Goal: Task Accomplishment & Management: Manage account settings

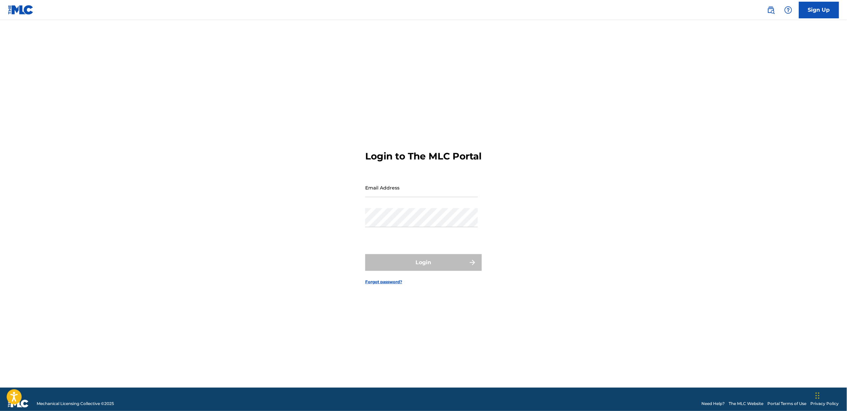
type input "[EMAIL_ADDRESS][DOMAIN_NAME]"
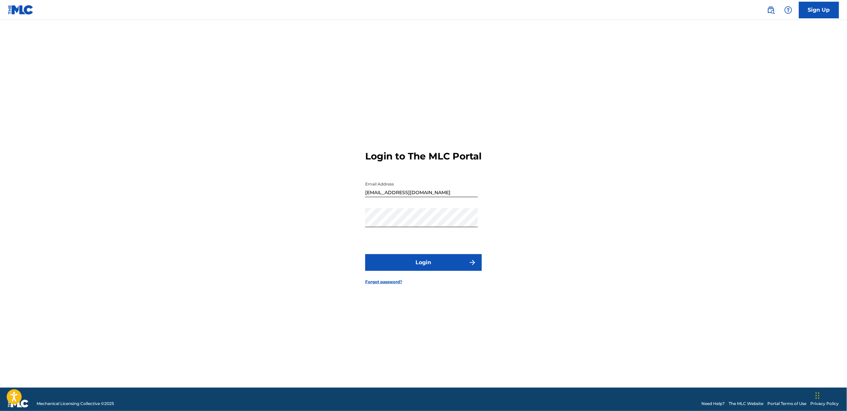
click at [720, 223] on main "Login to The MLC Portal Email Address [EMAIL_ADDRESS][DOMAIN_NAME] Password Log…" at bounding box center [423, 203] width 847 height 367
click at [439, 262] on button "Login" at bounding box center [423, 262] width 117 height 17
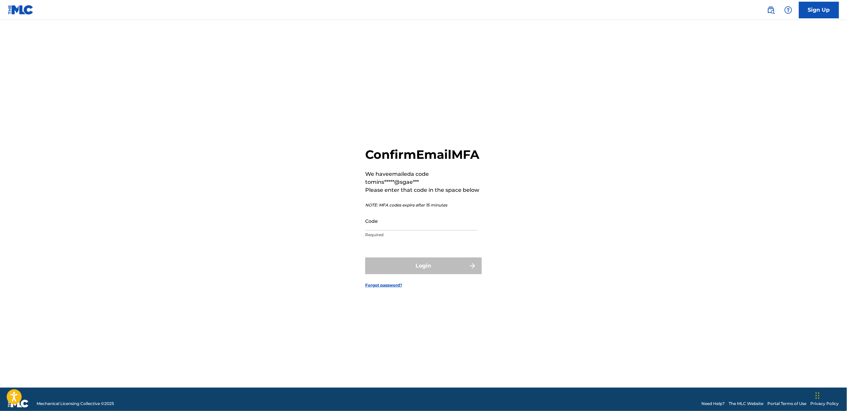
click at [365, 229] on input "Code" at bounding box center [421, 220] width 113 height 19
paste input "160965"
type input "160965"
click at [431, 274] on button "Login" at bounding box center [423, 265] width 117 height 17
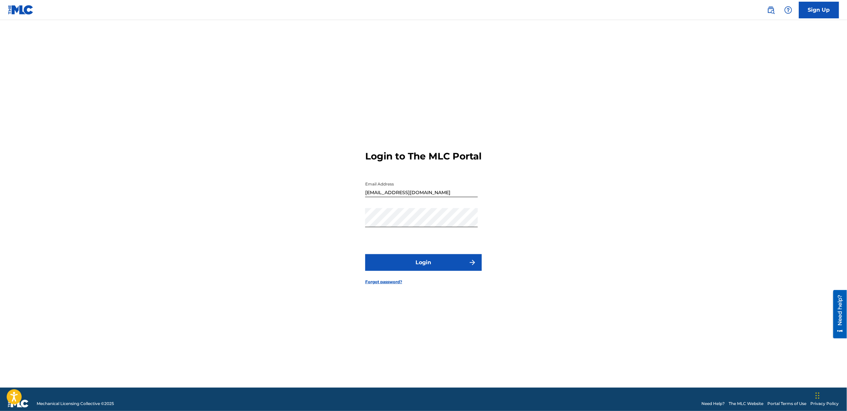
click at [430, 267] on button "Login" at bounding box center [423, 262] width 117 height 17
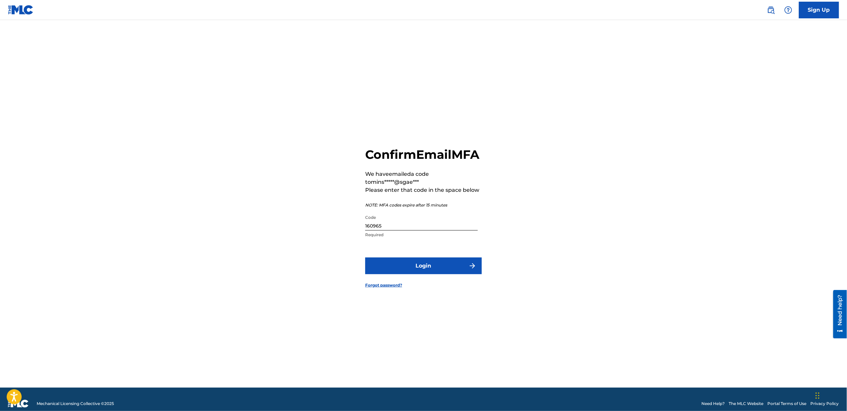
click at [403, 273] on button "Login" at bounding box center [423, 265] width 117 height 17
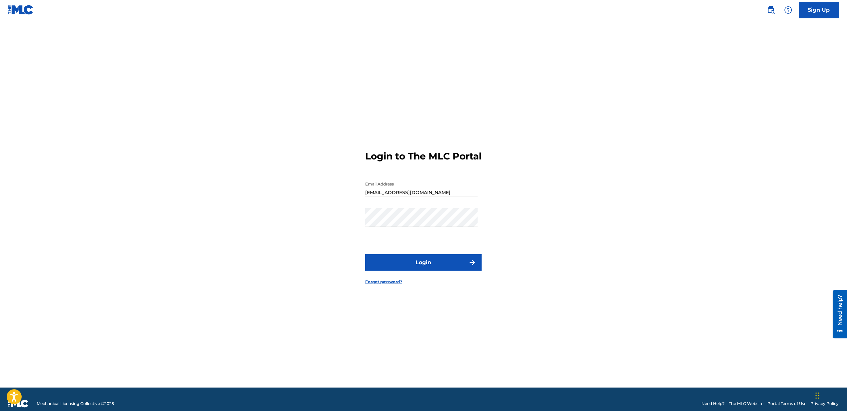
click at [443, 271] on button "Login" at bounding box center [423, 262] width 117 height 17
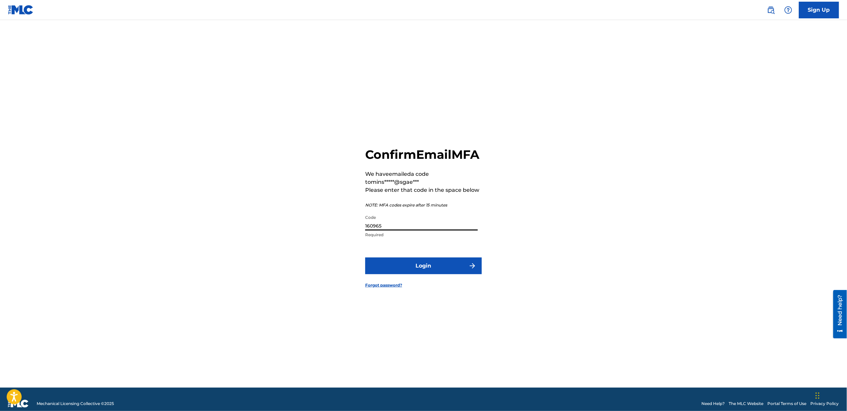
drag, startPoint x: 387, startPoint y: 232, endPoint x: 306, endPoint y: 244, distance: 82.6
click at [306, 244] on div "Confirm Email MFA We have emailed a code to mins*****@sgae*** Please enter that…" at bounding box center [423, 212] width 467 height 351
paste input "664604"
type input "664604"
click at [398, 268] on button "Login" at bounding box center [423, 265] width 117 height 17
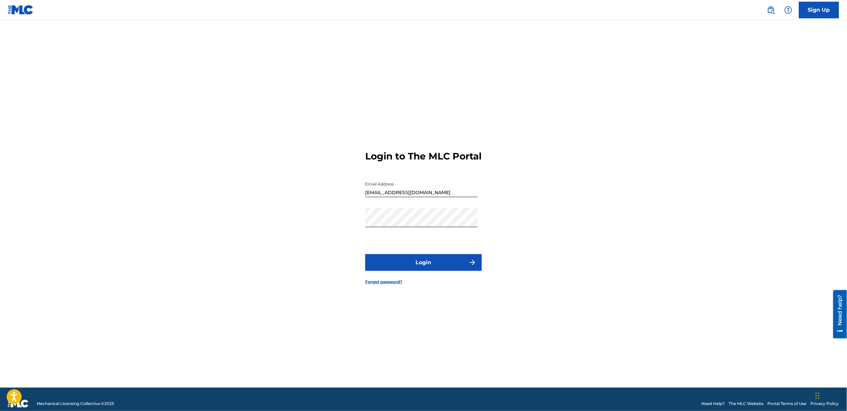
click at [426, 265] on button "Login" at bounding box center [423, 262] width 117 height 17
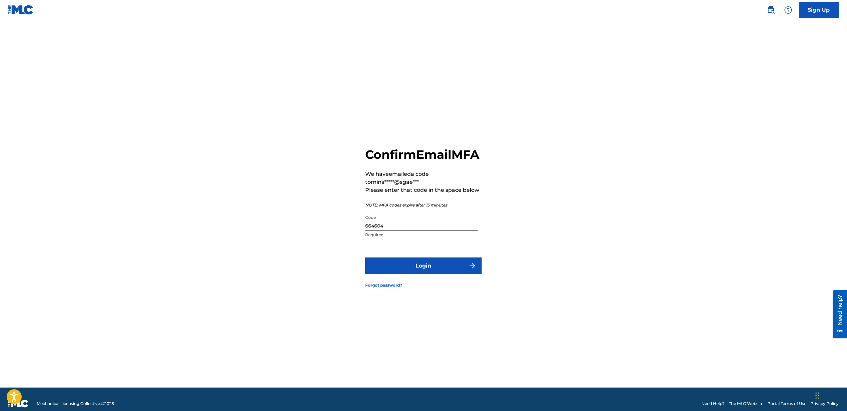
click at [428, 274] on button "Login" at bounding box center [423, 265] width 117 height 17
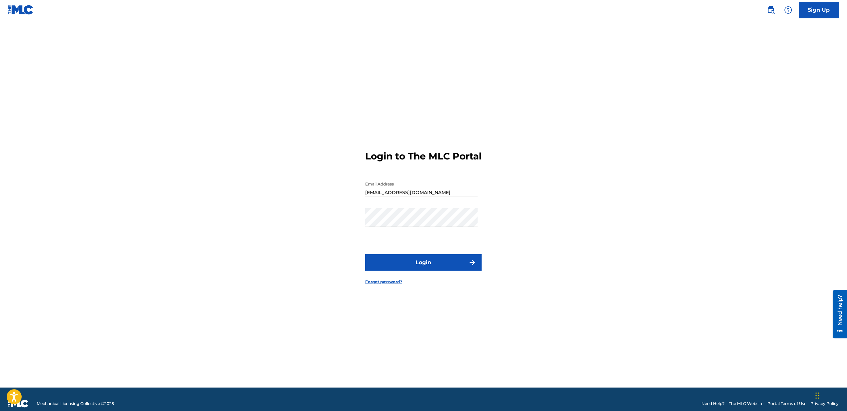
click at [423, 263] on button "Login" at bounding box center [423, 262] width 117 height 17
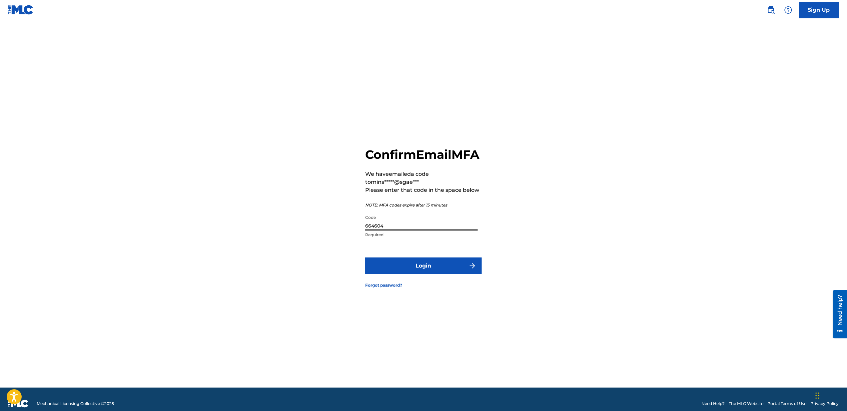
drag, startPoint x: 395, startPoint y: 227, endPoint x: 315, endPoint y: 240, distance: 81.1
click at [315, 240] on div "Confirm Email MFA We have emailed a code to mins*****@sgae*** Please enter that…" at bounding box center [423, 212] width 467 height 351
paste input "015670"
type input "015670"
click at [386, 266] on button "Login" at bounding box center [423, 265] width 117 height 17
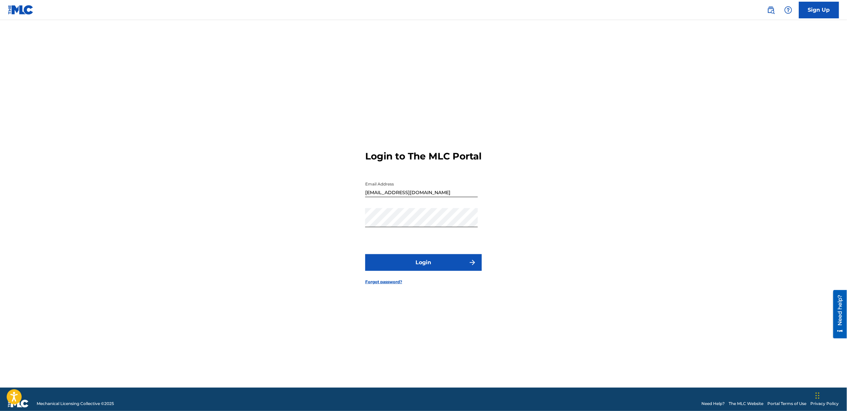
click at [753, 219] on main "Login to The MLC Portal Email Address [EMAIL_ADDRESS][DOMAIN_NAME] Password Log…" at bounding box center [423, 203] width 847 height 367
